Goal: Navigation & Orientation: Find specific page/section

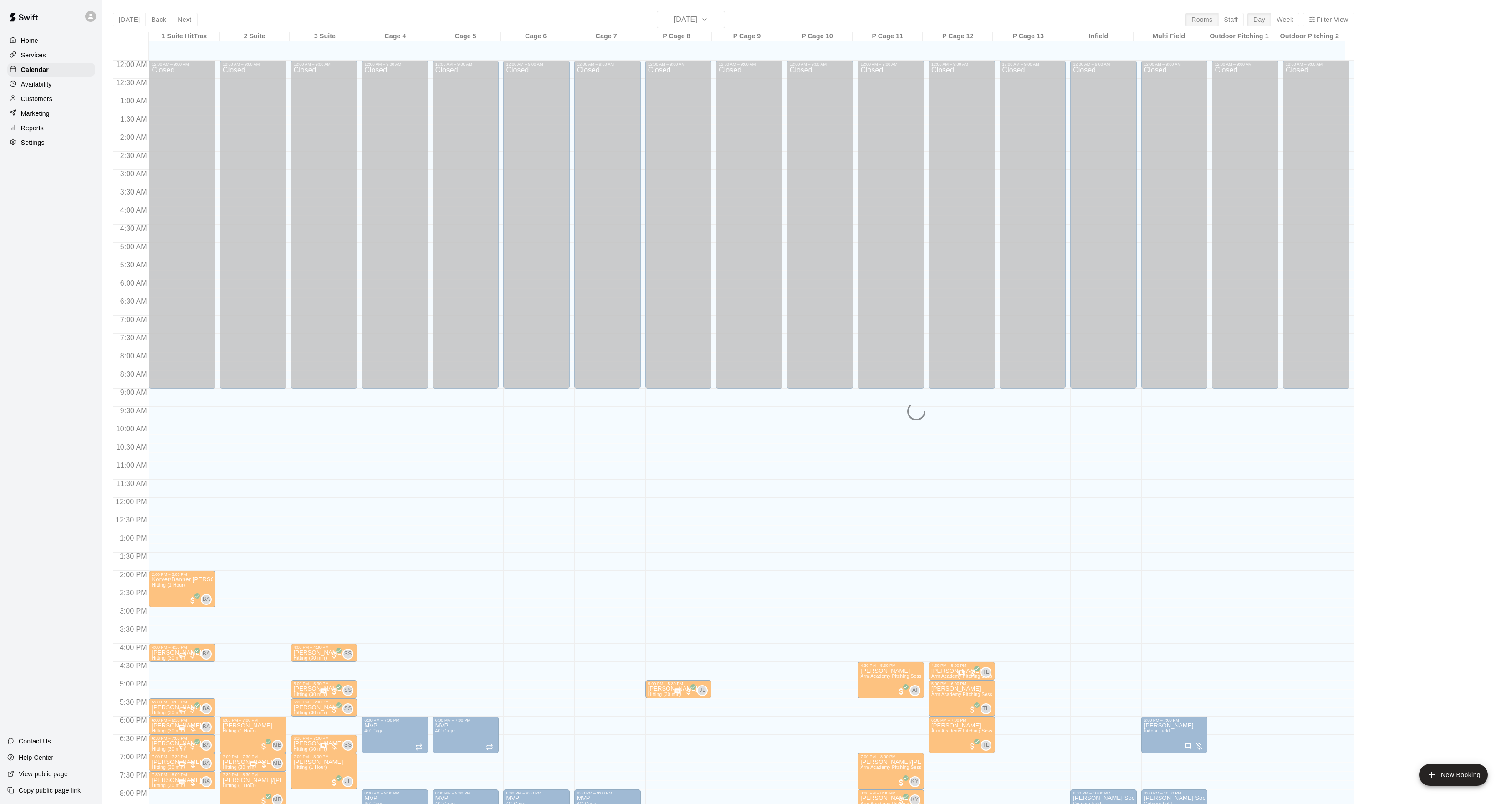
scroll to position [93, 0]
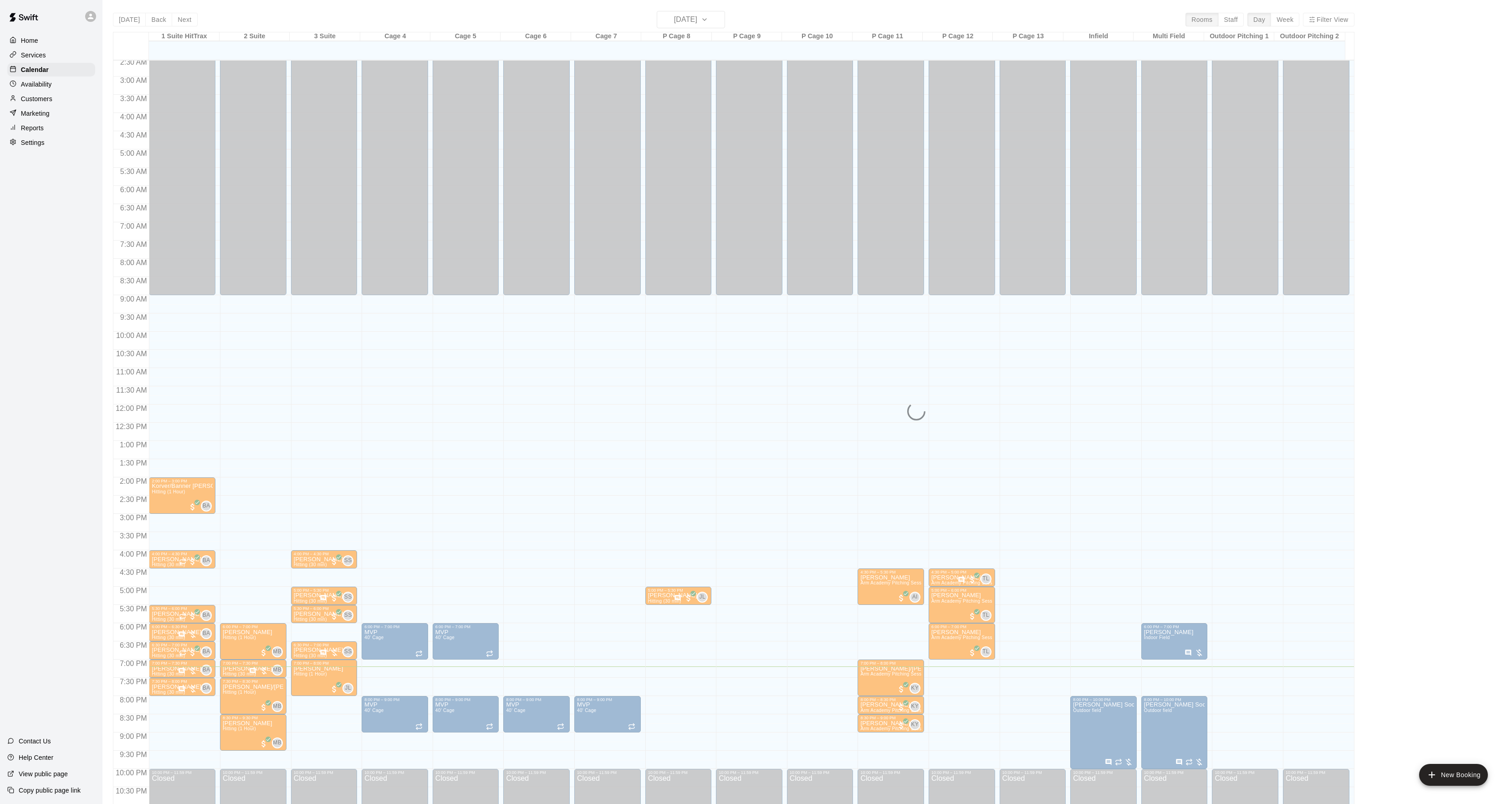
click at [121, 19] on div "Today Back Next Wednesday Oct 15 Rooms Staff Day Week Filter View 1 Suite HitTr…" at bounding box center [733, 412] width 1241 height 804
click at [122, 21] on div "Today Back Next Wednesday Oct 15 Rooms Staff Day Week Filter View 1 Suite HitTr…" at bounding box center [733, 412] width 1241 height 804
click at [122, 22] on div "Today Back Next Wednesday Oct 15 Rooms Staff Day Week Filter View 1 Suite HitTr…" at bounding box center [733, 412] width 1241 height 804
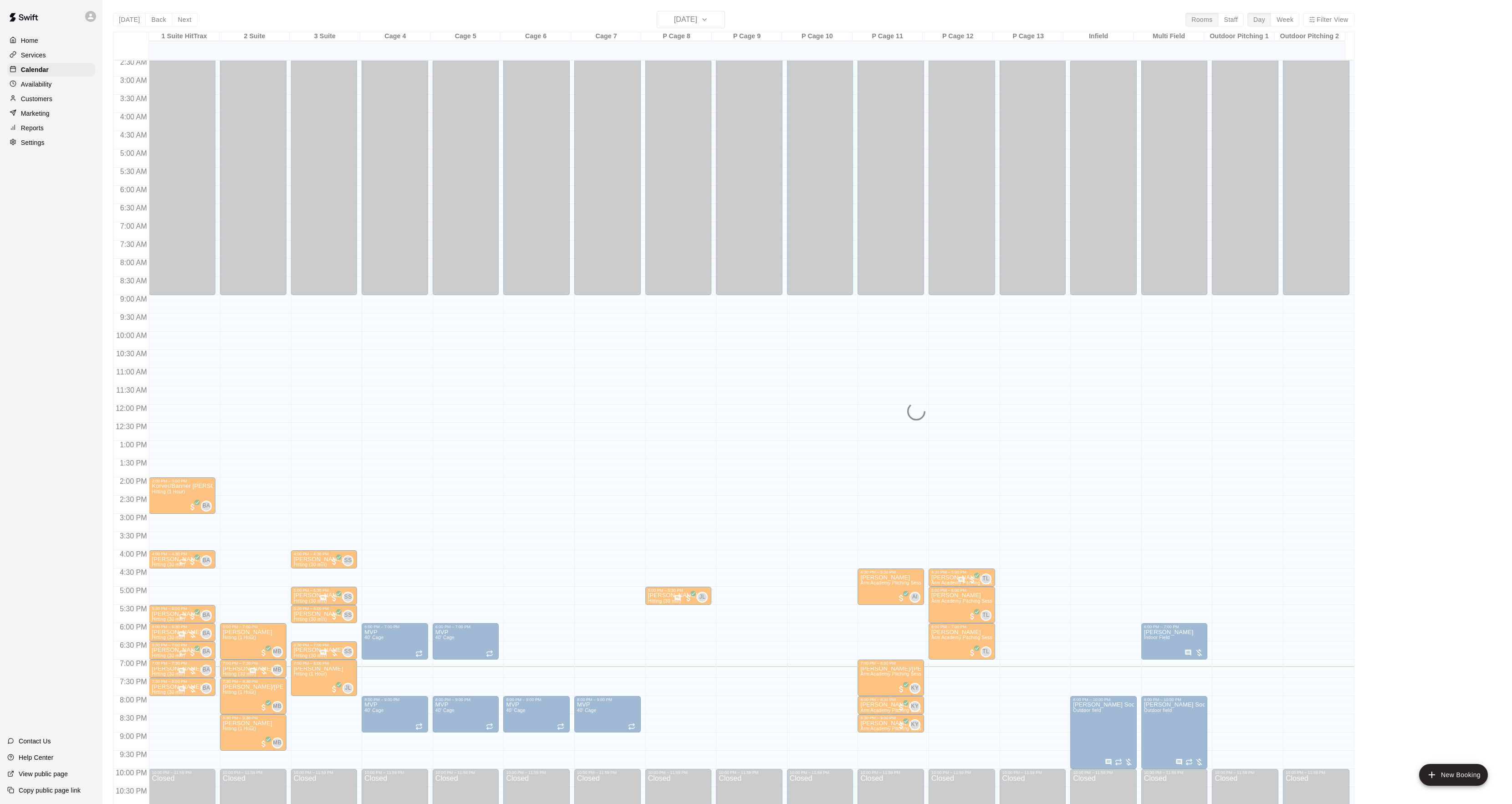
click at [122, 23] on div "Today Back Next Wednesday Oct 15 Rooms Staff Day Week Filter View 1 Suite HitTr…" at bounding box center [733, 412] width 1241 height 804
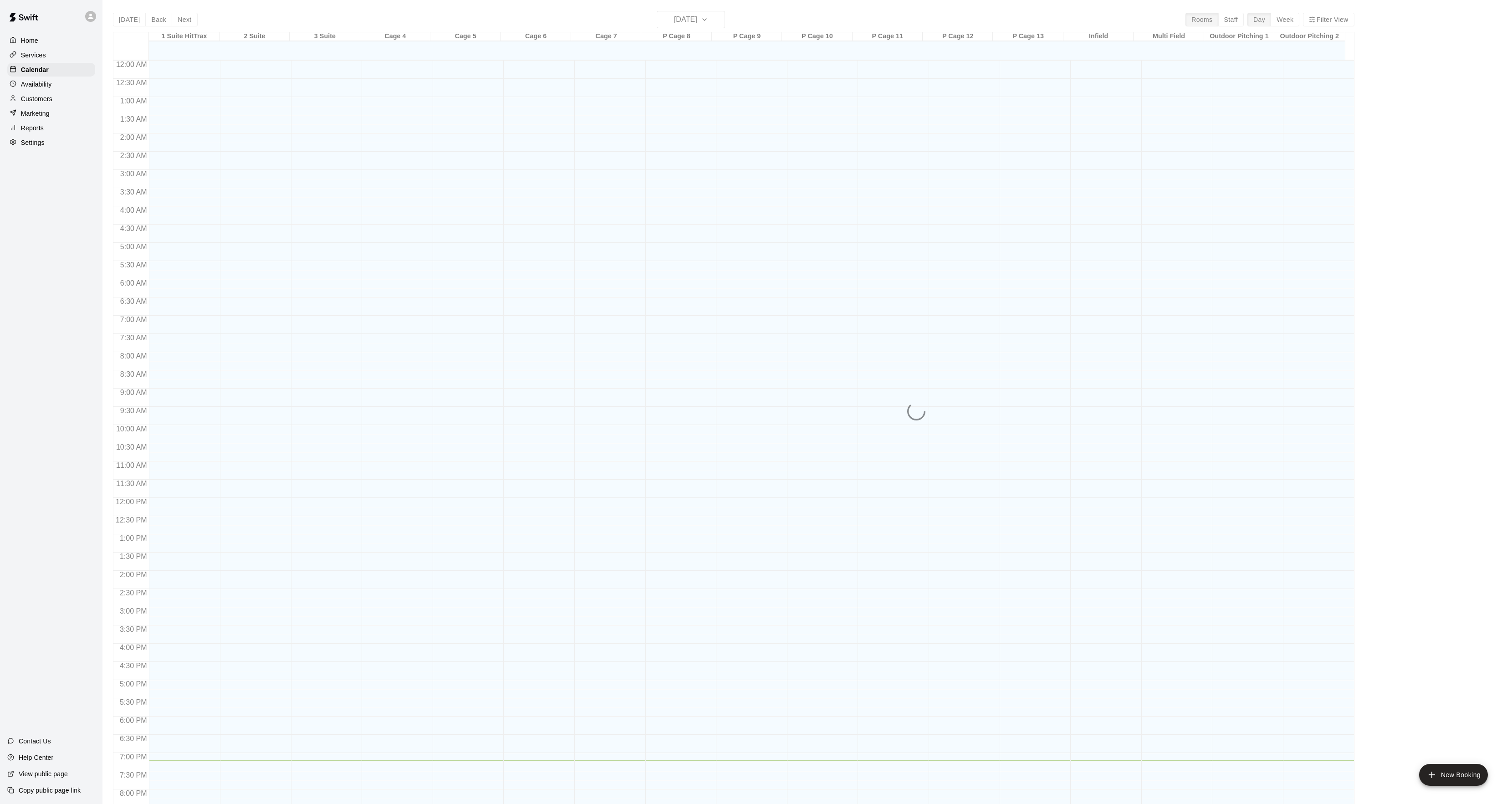
scroll to position [93, 0]
